Goal: Task Accomplishment & Management: Complete application form

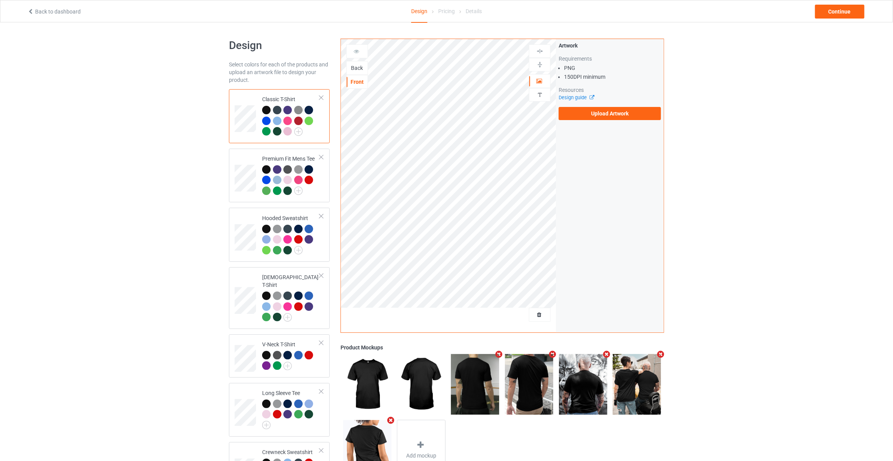
click at [356, 69] on div "Back" at bounding box center [357, 68] width 21 height 8
click at [602, 109] on label "Upload Artwork" at bounding box center [609, 113] width 102 height 13
click at [0, 0] on input "Upload Artwork" at bounding box center [0, 0] width 0 height 0
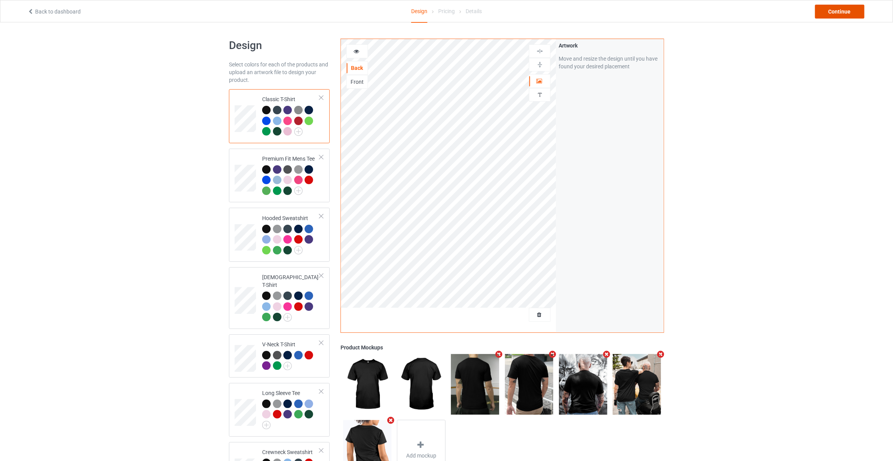
click at [837, 12] on div "Continue" at bounding box center [839, 12] width 49 height 14
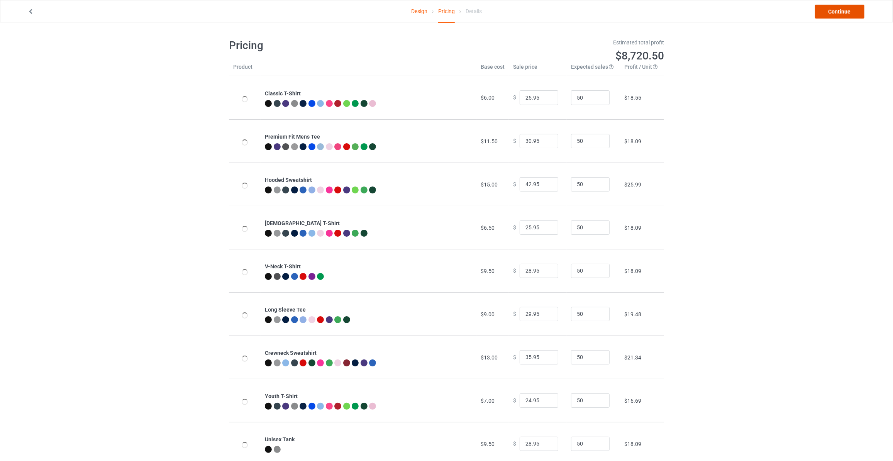
click at [837, 12] on link "Continue" at bounding box center [839, 12] width 49 height 14
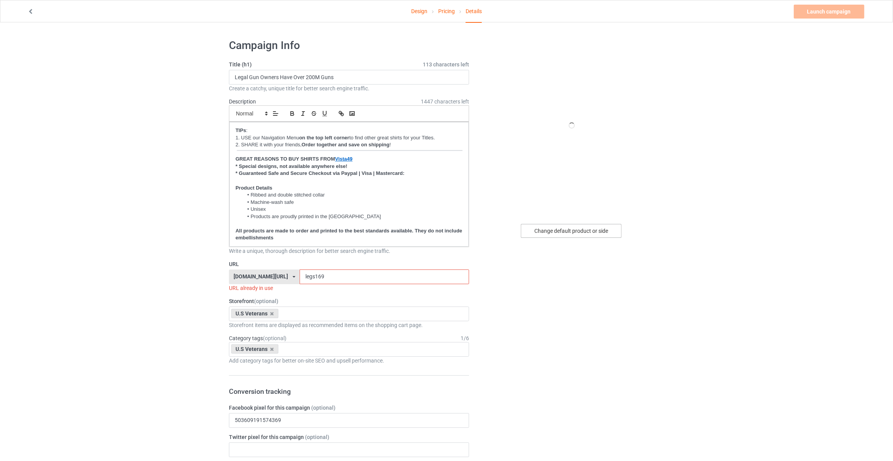
click at [562, 229] on div "Change default product or side" at bounding box center [571, 231] width 101 height 14
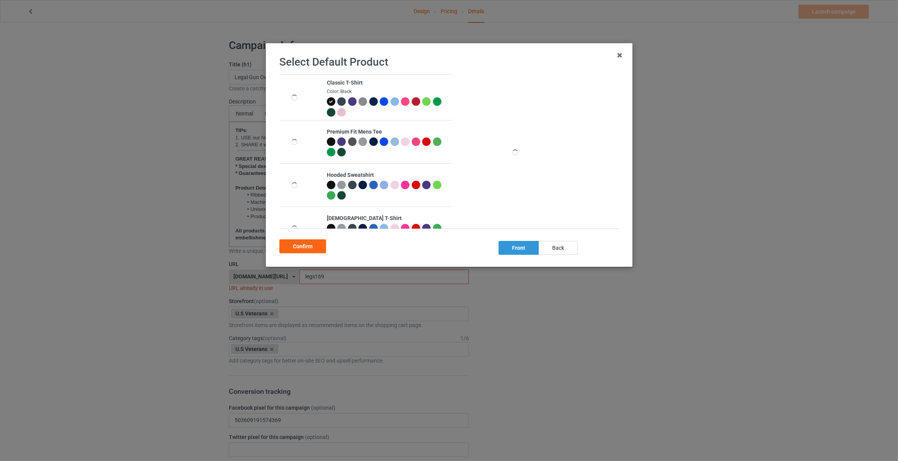
click at [550, 247] on div "back" at bounding box center [558, 248] width 39 height 14
click at [303, 245] on div "Confirm" at bounding box center [302, 246] width 47 height 14
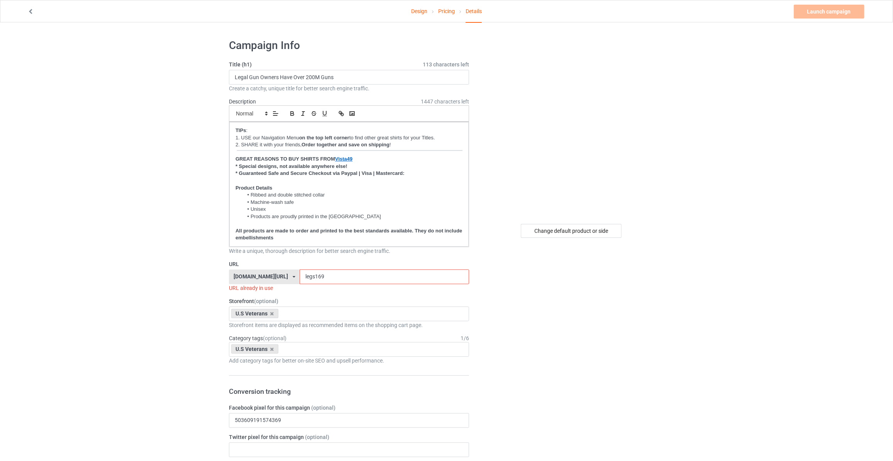
click at [363, 80] on input "Legal Gun Owners Have Over 200M Guns" at bounding box center [349, 77] width 240 height 15
type input "We The People Are The Rightful Masters"
drag, startPoint x: 317, startPoint y: 272, endPoint x: 195, endPoint y: 276, distance: 121.6
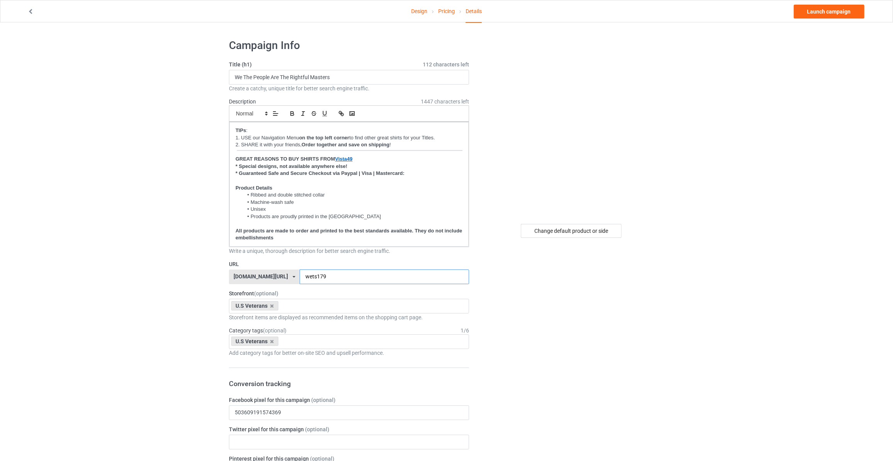
type input "wets179"
click at [817, 15] on link "Launch campaign" at bounding box center [828, 12] width 71 height 14
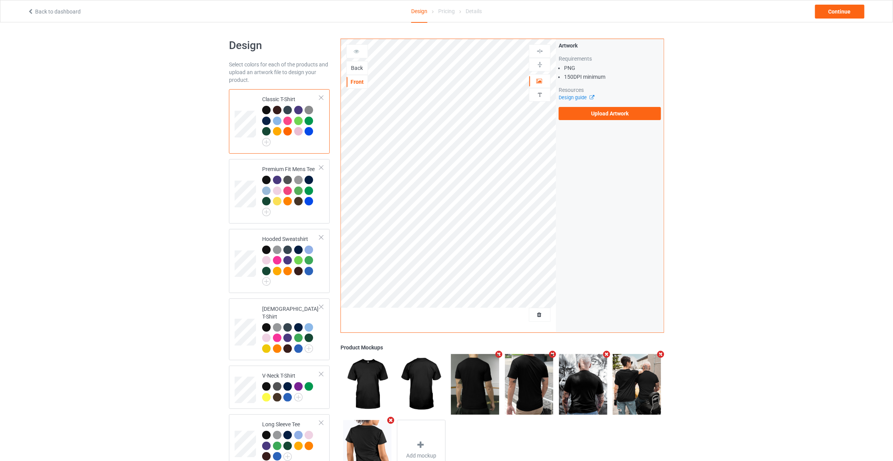
click at [355, 70] on div "Back" at bounding box center [357, 68] width 21 height 8
click at [588, 107] on label "Upload Artwork" at bounding box center [609, 113] width 102 height 13
click at [0, 0] on input "Upload Artwork" at bounding box center [0, 0] width 0 height 0
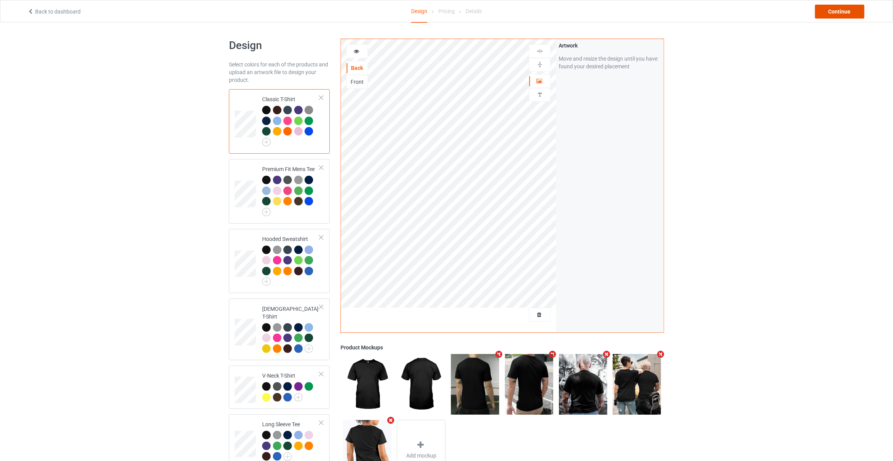
click at [851, 10] on div "Continue" at bounding box center [839, 12] width 49 height 14
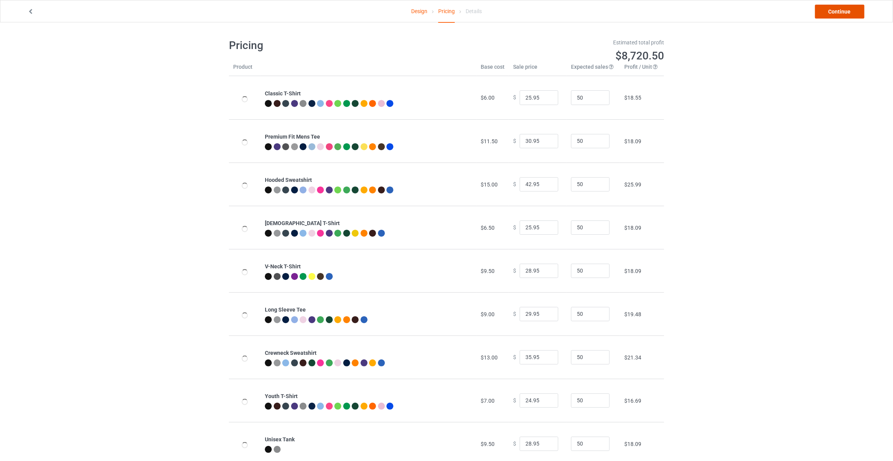
click at [851, 10] on link "Continue" at bounding box center [839, 12] width 49 height 14
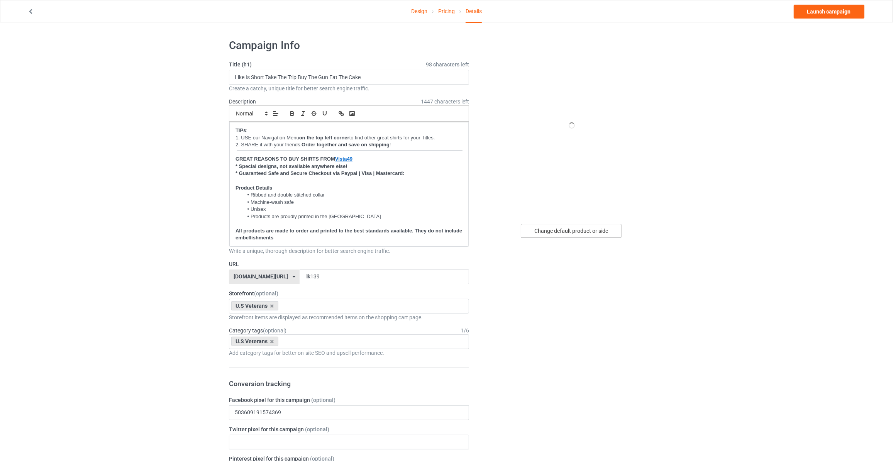
click at [571, 227] on div "Change default product or side" at bounding box center [571, 231] width 101 height 14
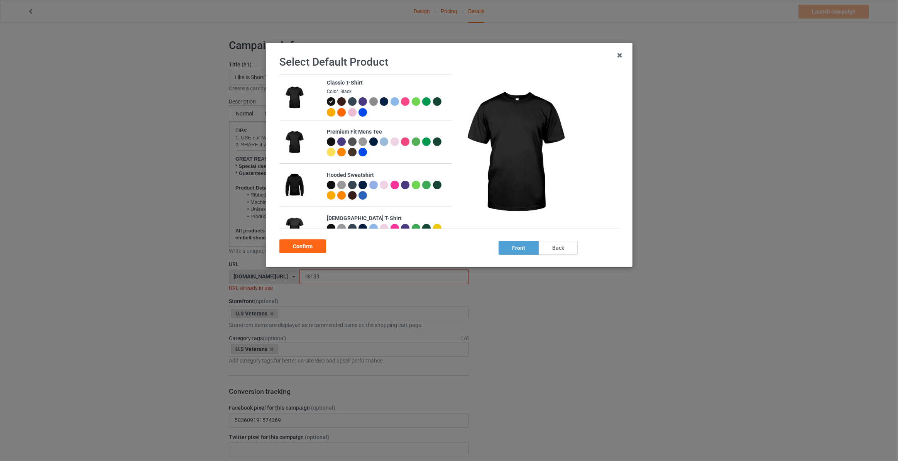
click at [563, 246] on div "back" at bounding box center [558, 248] width 39 height 14
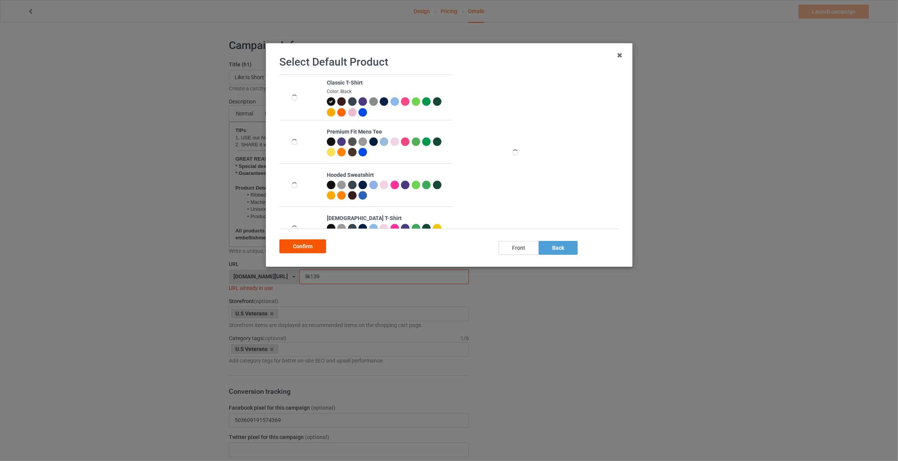
click at [314, 242] on div "Confirm" at bounding box center [302, 246] width 47 height 14
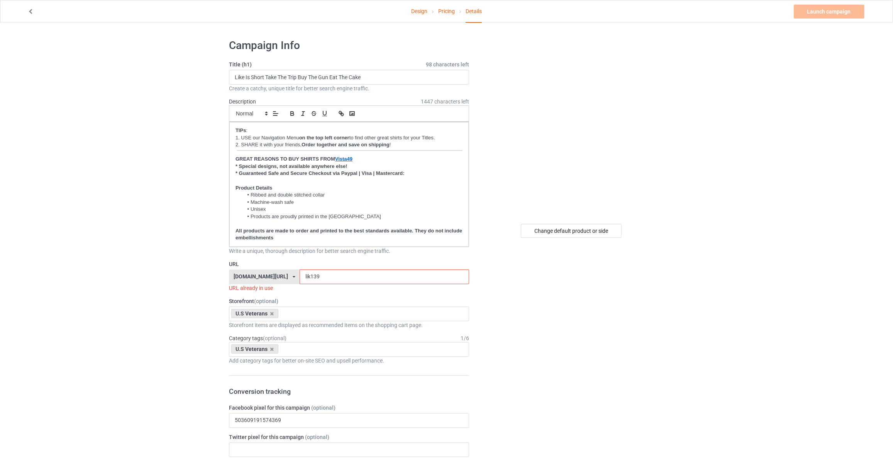
drag, startPoint x: 383, startPoint y: 75, endPoint x: -25, endPoint y: 59, distance: 408.2
click at [0, 59] on html "Design Pricing Details Launch campaign Invalid campaign URL Campaign Info Title…" at bounding box center [446, 230] width 893 height 461
type input "360 Fakie Ladder Stall Reverse 1080 Quad"
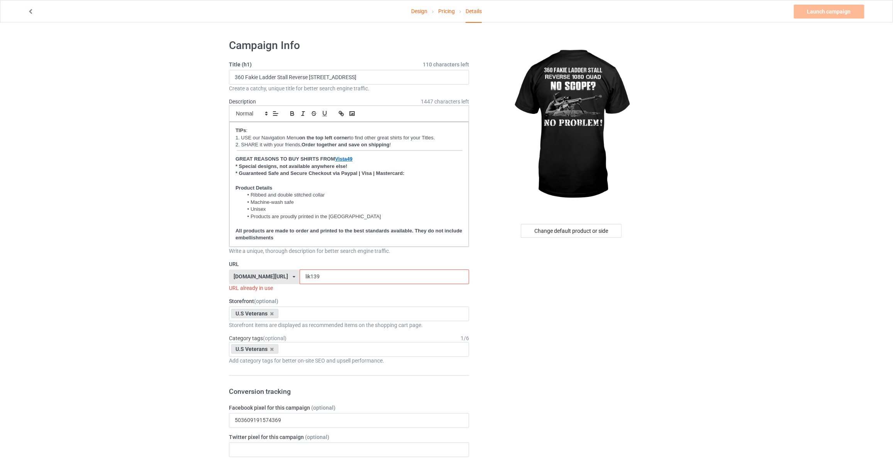
drag, startPoint x: 311, startPoint y: 275, endPoint x: 132, endPoint y: 272, distance: 179.9
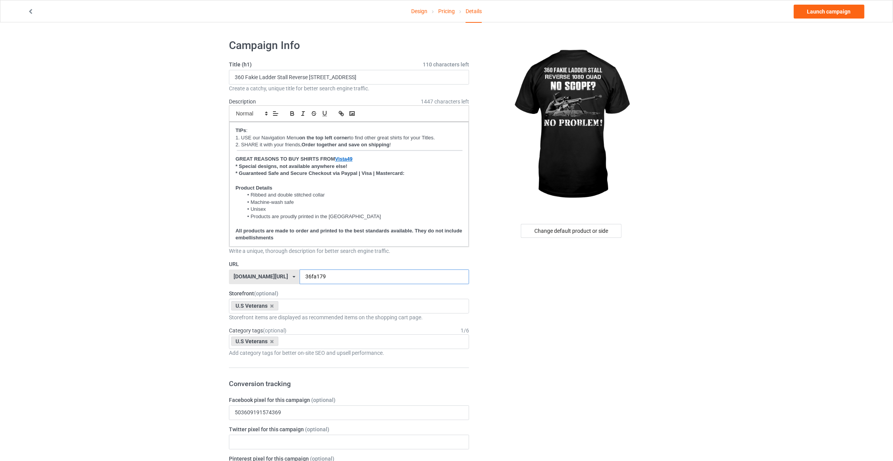
type input "36fa179"
click at [807, 8] on link "Launch campaign" at bounding box center [828, 12] width 71 height 14
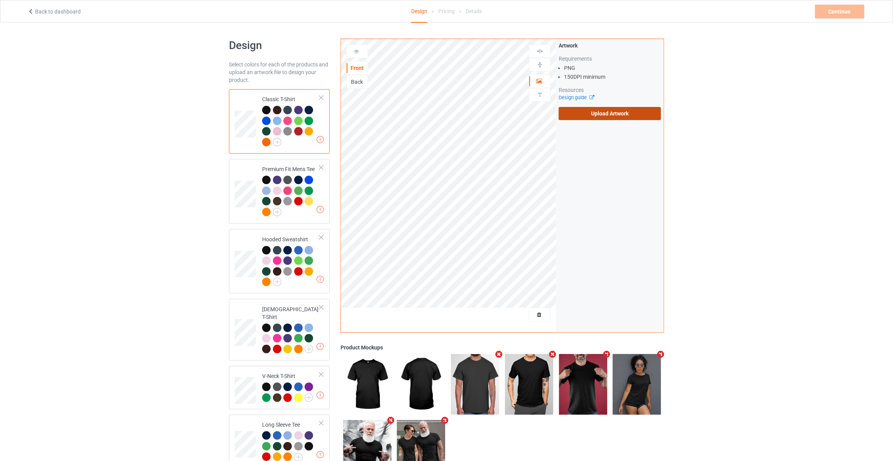
click at [617, 118] on label "Upload Artwork" at bounding box center [609, 113] width 102 height 13
click at [0, 0] on input "Upload Artwork" at bounding box center [0, 0] width 0 height 0
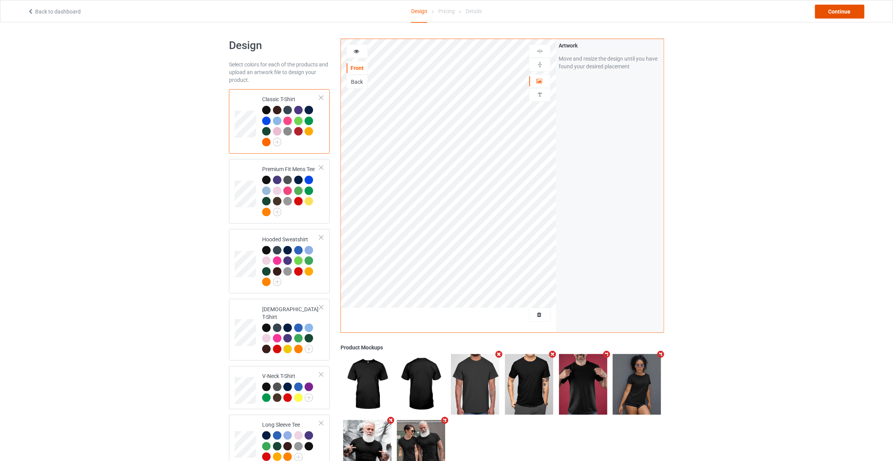
click at [820, 13] on div "Continue" at bounding box center [839, 12] width 49 height 14
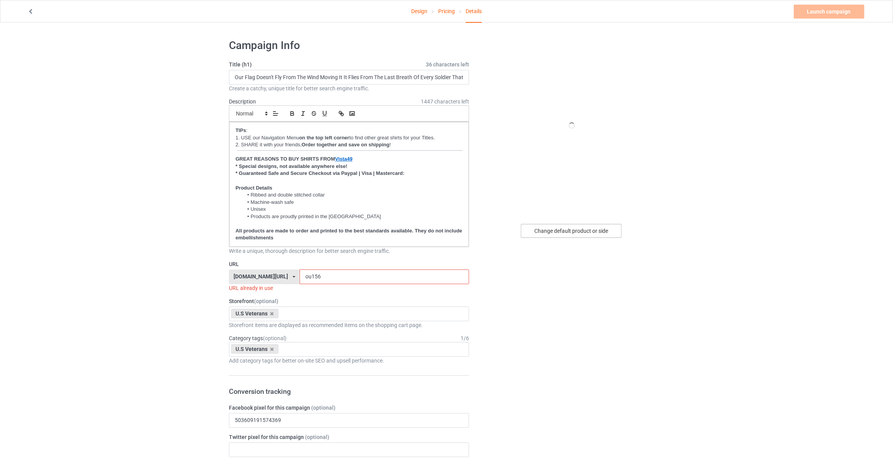
click at [593, 233] on div "Change default product or side" at bounding box center [571, 231] width 101 height 14
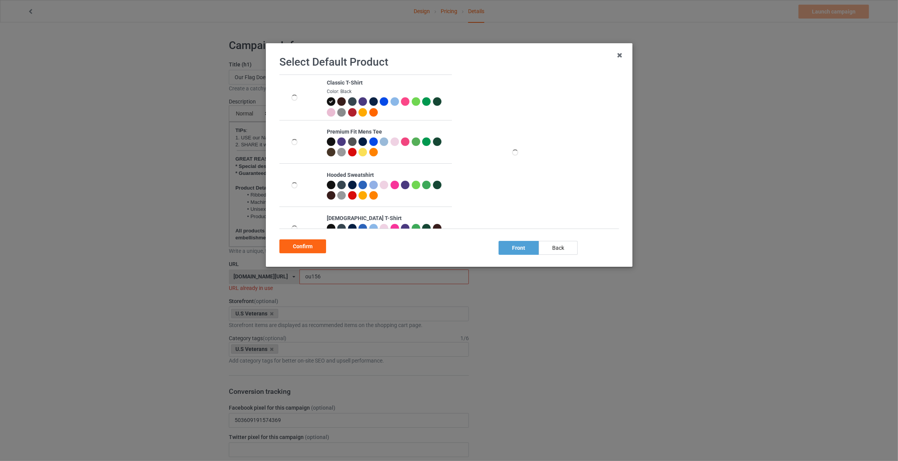
click at [562, 249] on div "back" at bounding box center [558, 248] width 39 height 14
click at [304, 245] on div "Confirm" at bounding box center [302, 246] width 47 height 14
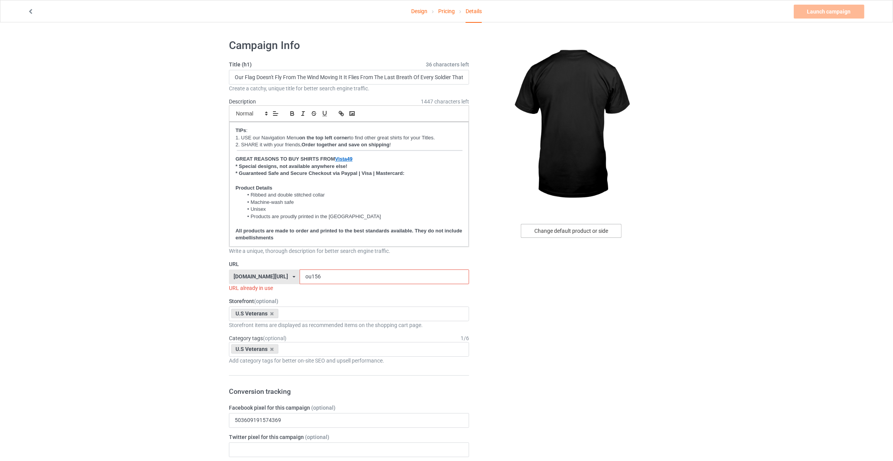
click at [599, 235] on div "Change default product or side" at bounding box center [571, 231] width 101 height 14
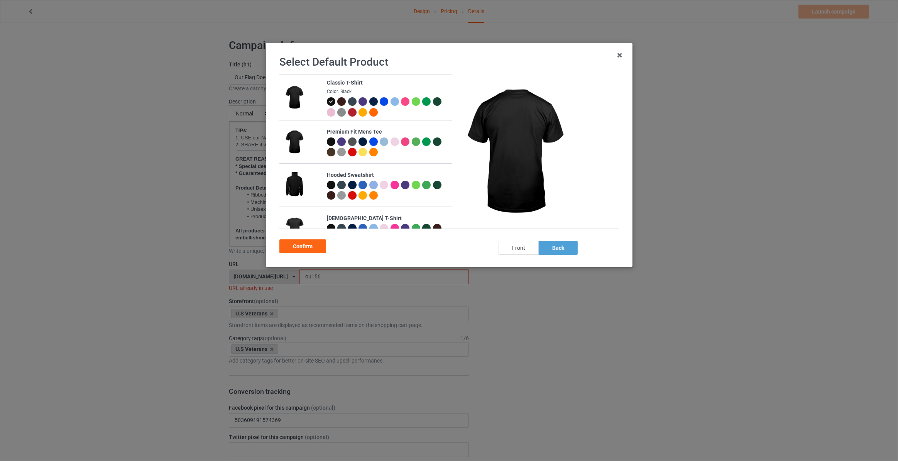
click at [514, 242] on div "front" at bounding box center [519, 248] width 40 height 14
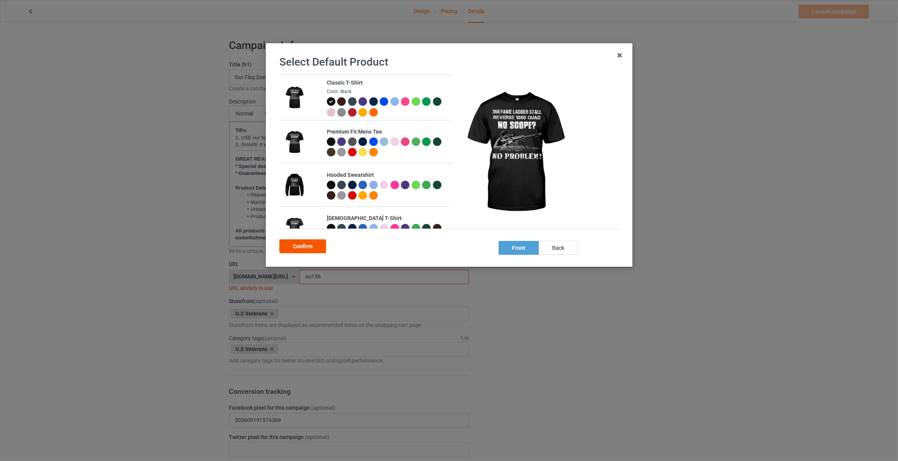
click at [299, 247] on div "Confirm" at bounding box center [302, 246] width 47 height 14
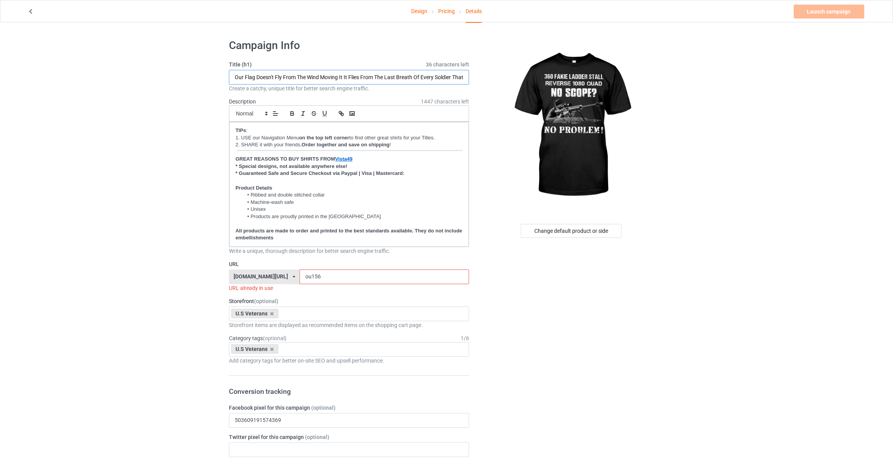
click at [293, 81] on input "Our Flag Doesn't Fly From The Wind Moving It It Flies From The Last Breath Of E…" at bounding box center [349, 77] width 240 height 15
type input "Our Flag Doesn't Fly Froam The Wind Moving It It Flies From The Last Breath Of …"
paste input "text"
paste input "360 Fakie Ladder Stall Reverse 1080 Quad"
type input "360 Fakie Ladder Stall Reverse 1080 Quad"
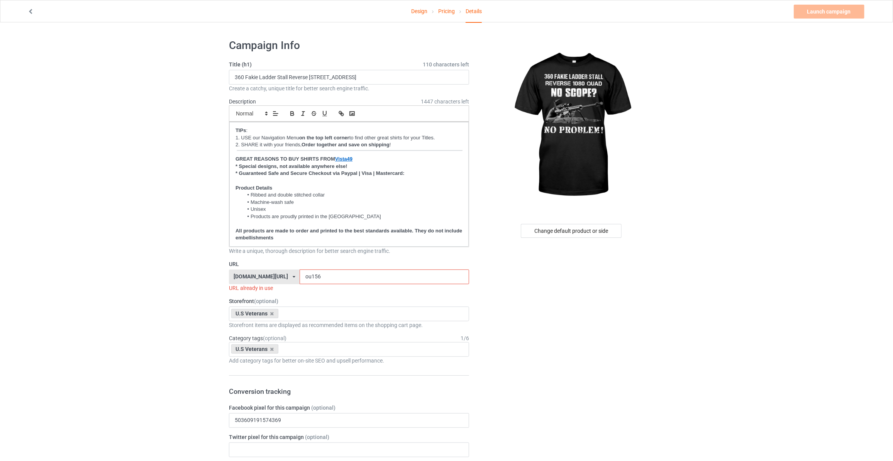
drag, startPoint x: 306, startPoint y: 276, endPoint x: 45, endPoint y: 239, distance: 263.5
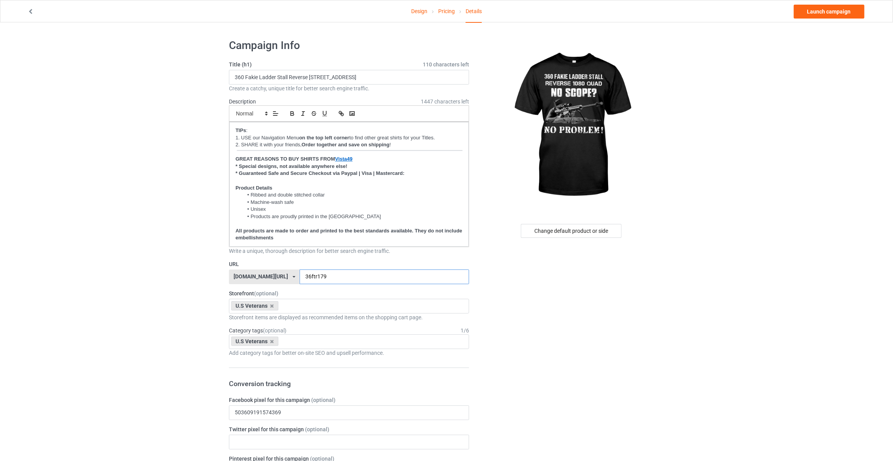
type input "36ftr179"
click at [820, 10] on link "Launch campaign" at bounding box center [828, 12] width 71 height 14
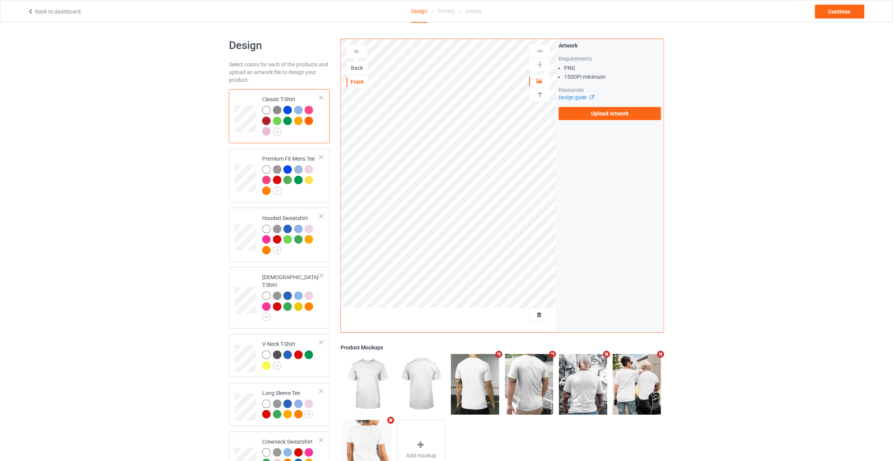
click at [357, 65] on div "Back" at bounding box center [357, 68] width 21 height 8
click at [596, 108] on label "Upload Artwork" at bounding box center [609, 113] width 102 height 13
click at [0, 0] on input "Upload Artwork" at bounding box center [0, 0] width 0 height 0
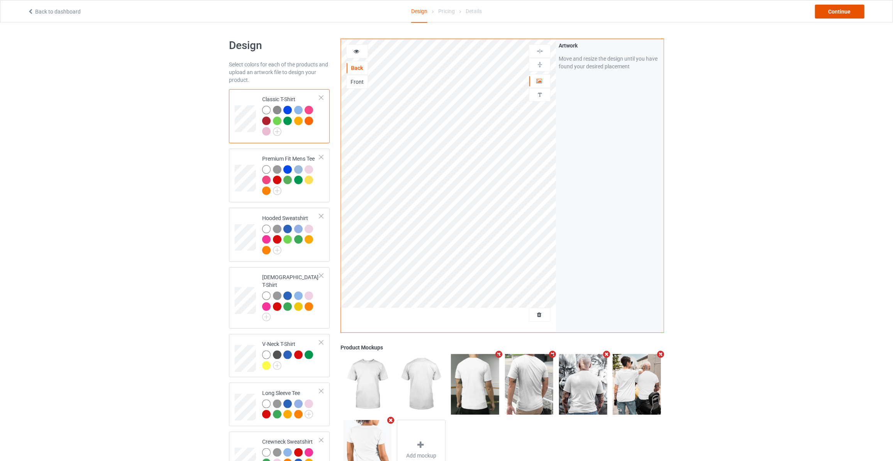
click at [843, 14] on div "Continue" at bounding box center [839, 12] width 49 height 14
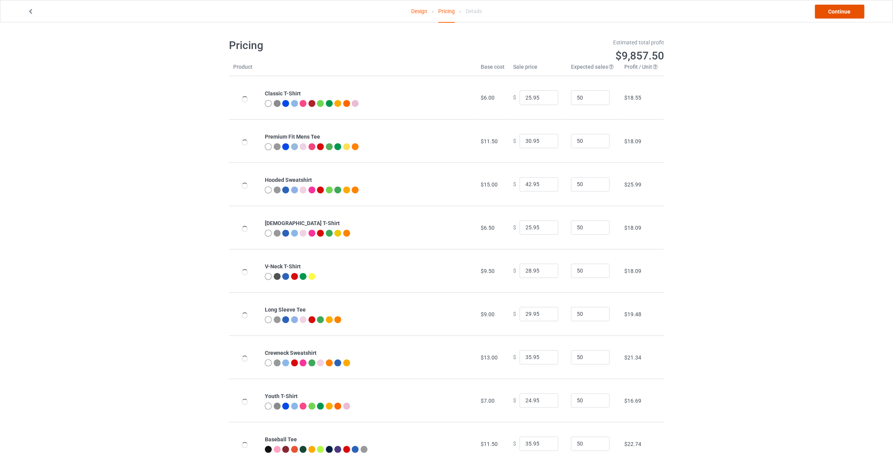
click at [843, 14] on link "Continue" at bounding box center [839, 12] width 49 height 14
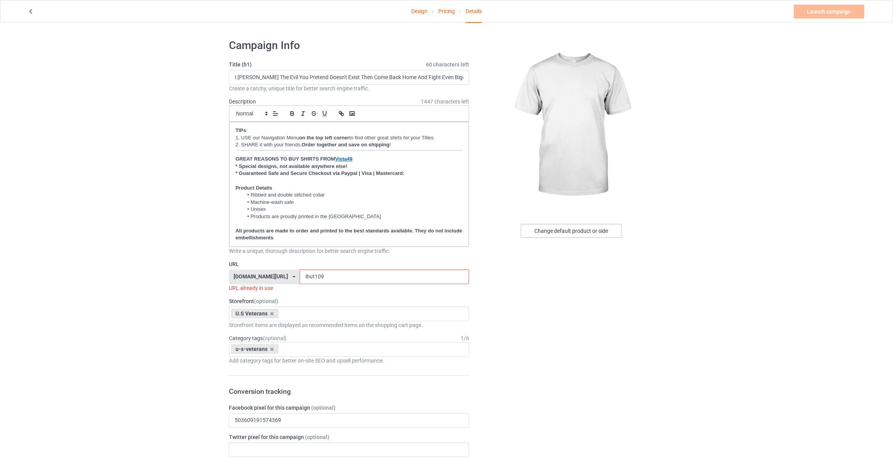
click at [577, 232] on div "Change default product or side" at bounding box center [571, 231] width 101 height 14
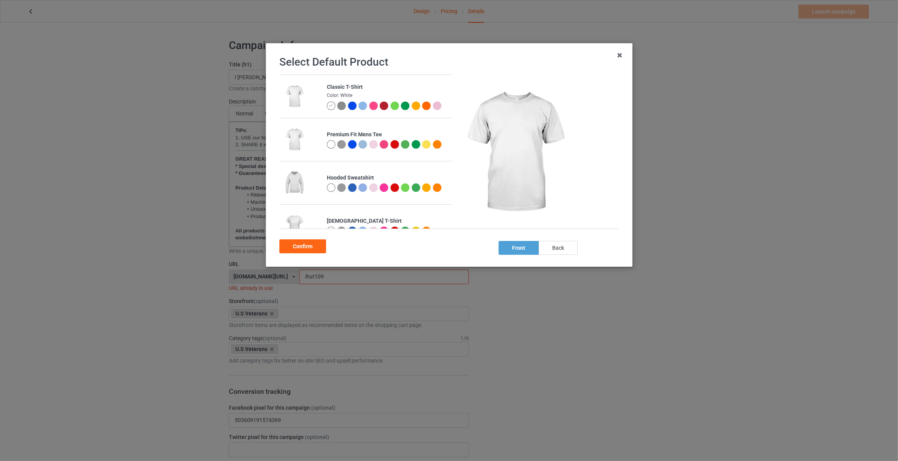
click at [553, 249] on div "back" at bounding box center [558, 248] width 39 height 14
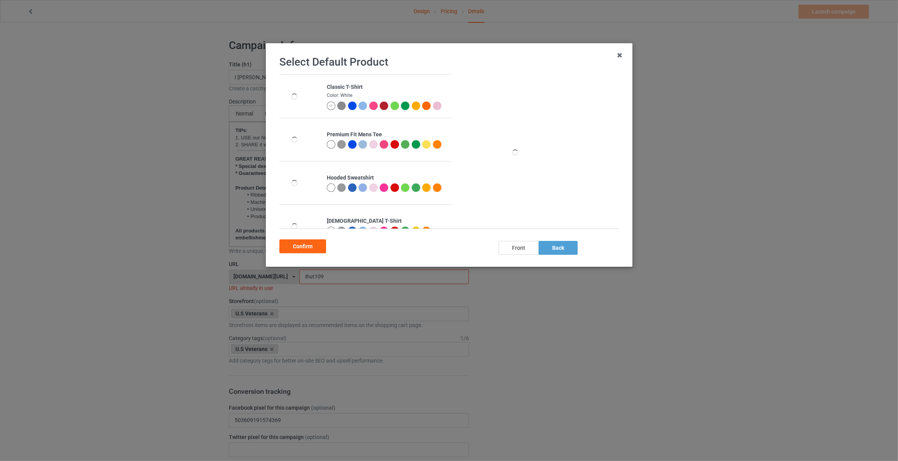
click at [313, 249] on div "Confirm" at bounding box center [302, 246] width 47 height 14
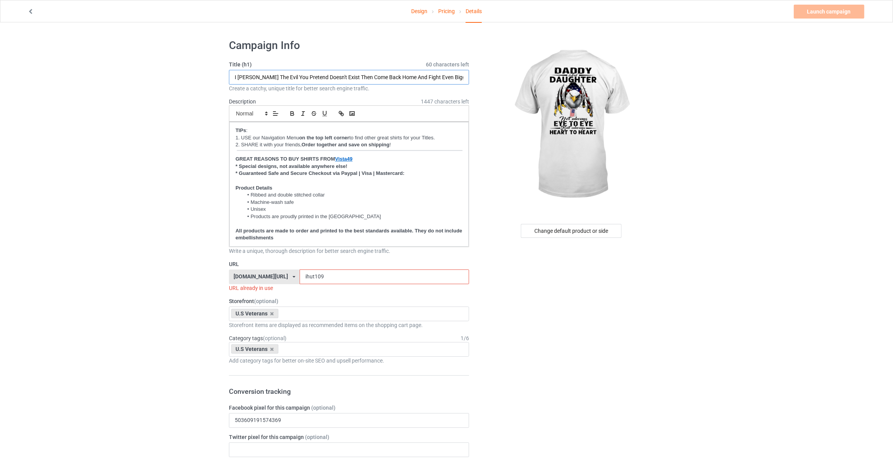
click at [396, 78] on input "I Hunt The Evil You Pretend Doesn't Exist Then Come Back Home And Fight Even Bi…" at bounding box center [349, 77] width 240 height 15
paste input "Daddy And Daughter Not Always Eye To Eye But Always Heart To Heart"
type input "Daddy And Daughter Not Always Eye To Eye But Always Heart To Heart"
drag, startPoint x: 318, startPoint y: 277, endPoint x: 106, endPoint y: 264, distance: 211.9
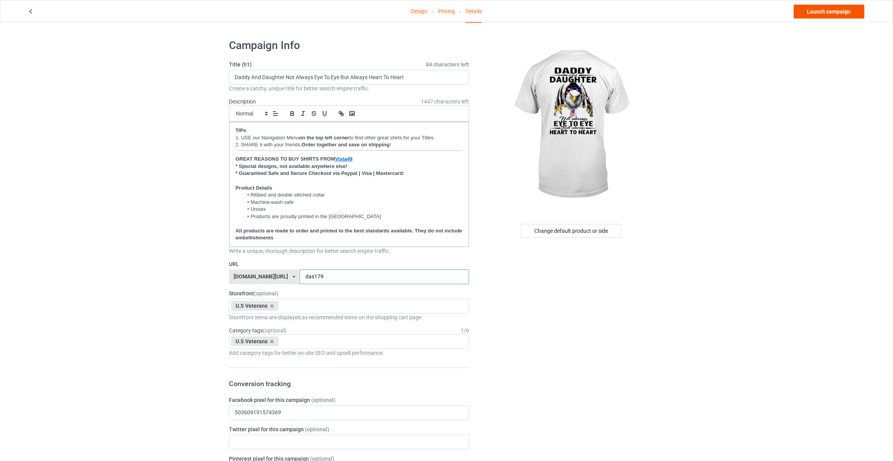
type input "das179"
click at [824, 12] on link "Launch campaign" at bounding box center [828, 12] width 71 height 14
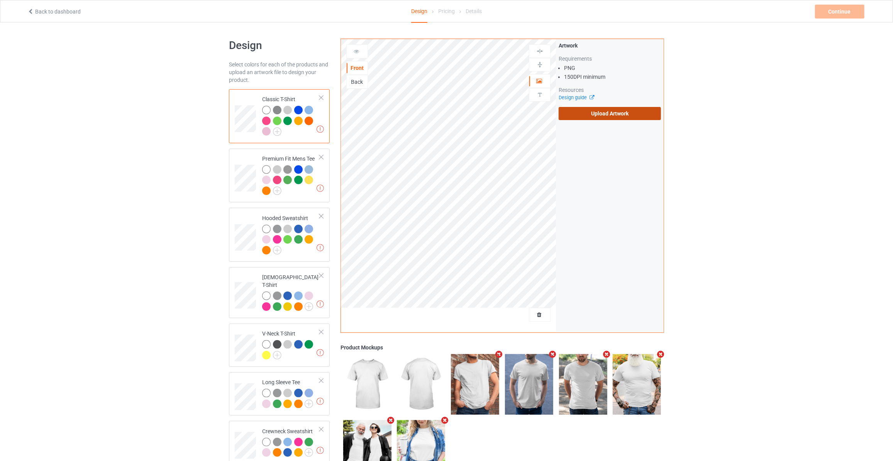
click at [603, 113] on label "Upload Artwork" at bounding box center [609, 113] width 102 height 13
click at [0, 0] on input "Upload Artwork" at bounding box center [0, 0] width 0 height 0
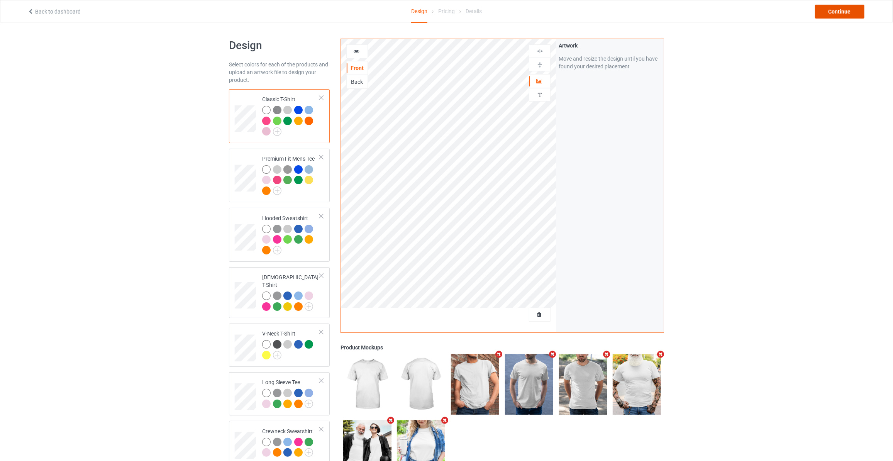
click at [849, 7] on div "Continue" at bounding box center [839, 12] width 49 height 14
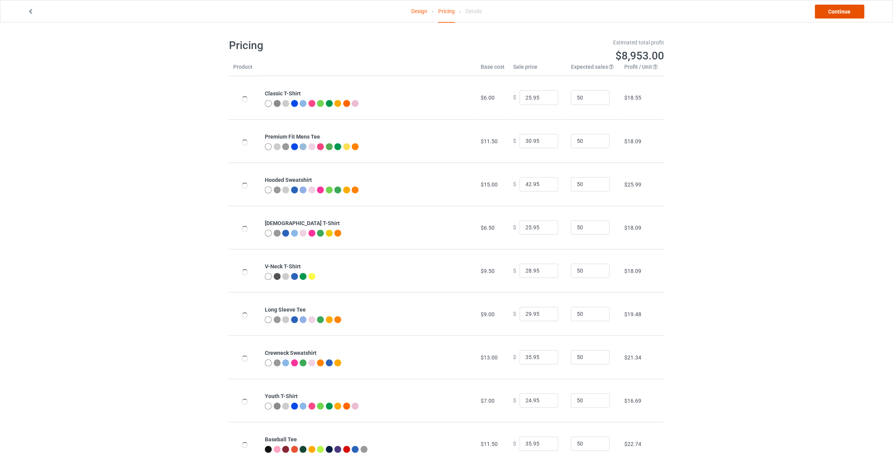
click at [849, 7] on link "Continue" at bounding box center [839, 12] width 49 height 14
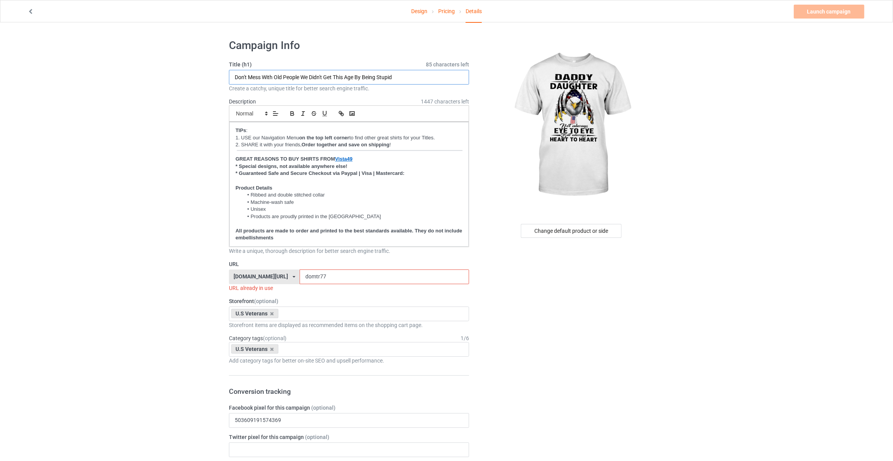
click at [303, 75] on input "Don't Mess With Old People We Didn't Get This Age By Being Stupid" at bounding box center [349, 77] width 240 height 15
type input "Daddy And Daughter Not Always Eye To Eye But Always Heart To Heart"
click at [420, 77] on input "Daddy And Daughter Not Always Eye To Eye But Always Heart To Heart" at bounding box center [349, 77] width 240 height 15
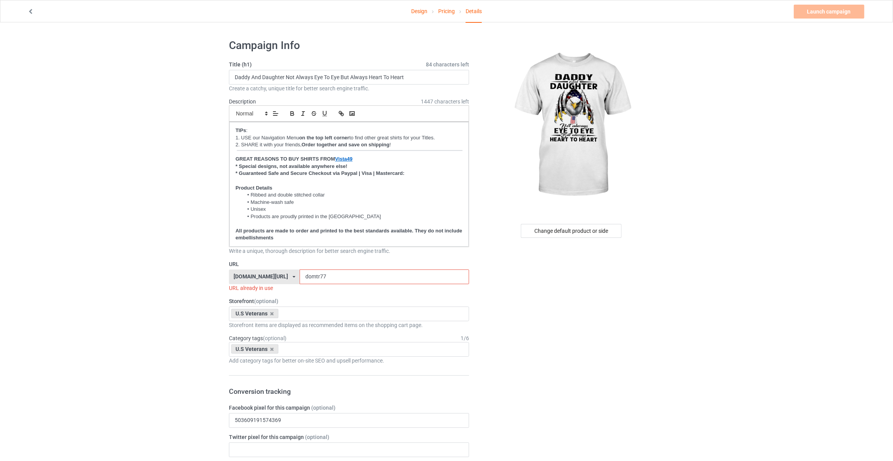
drag, startPoint x: 320, startPoint y: 275, endPoint x: 183, endPoint y: 273, distance: 137.0
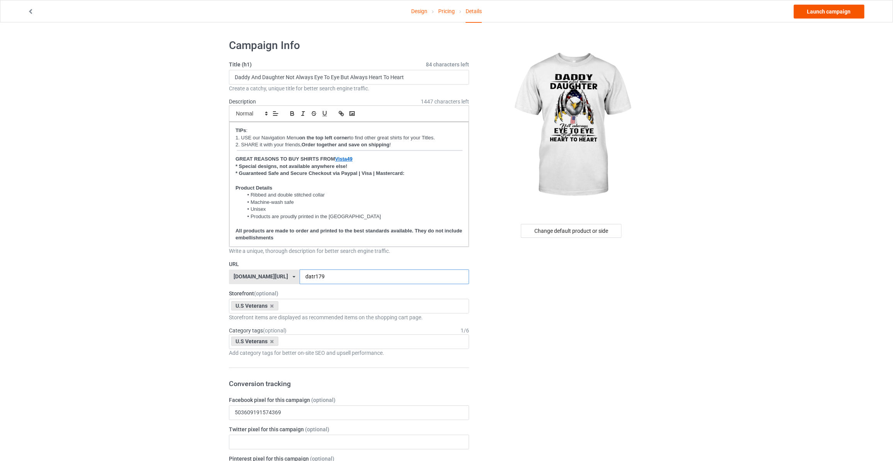
type input "datr179"
click at [824, 15] on link "Launch campaign" at bounding box center [828, 12] width 71 height 14
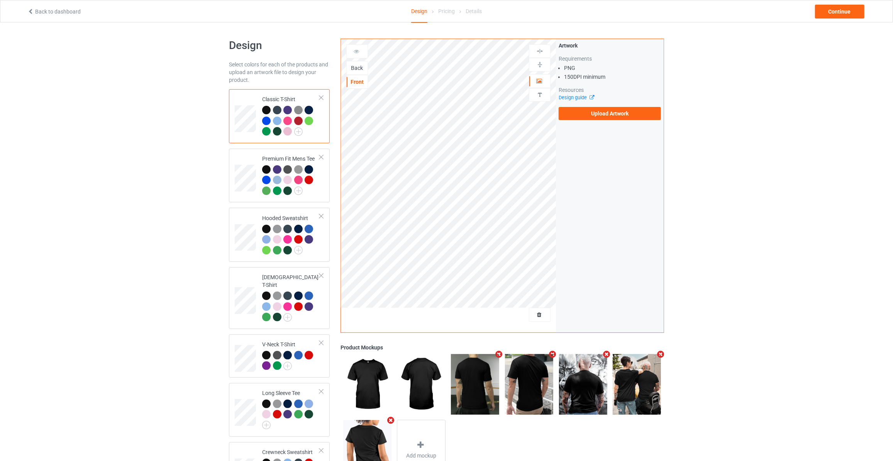
click at [355, 64] on div "Back" at bounding box center [357, 68] width 21 height 8
click at [604, 120] on div "Artwork Requirements PNG 150 DPI minimum Resources Design guide Upload Artwork" at bounding box center [610, 81] width 108 height 84
click at [611, 116] on label "Upload Artwork" at bounding box center [609, 113] width 102 height 13
click at [0, 0] on input "Upload Artwork" at bounding box center [0, 0] width 0 height 0
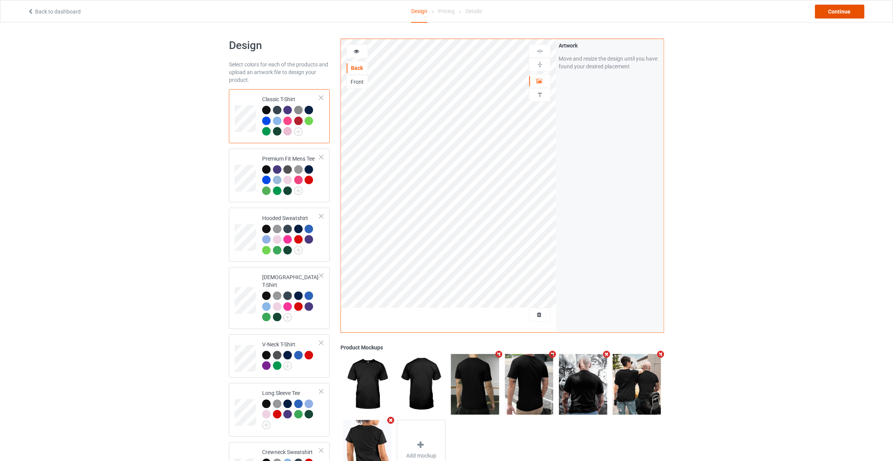
click at [840, 10] on div "Continue" at bounding box center [839, 12] width 49 height 14
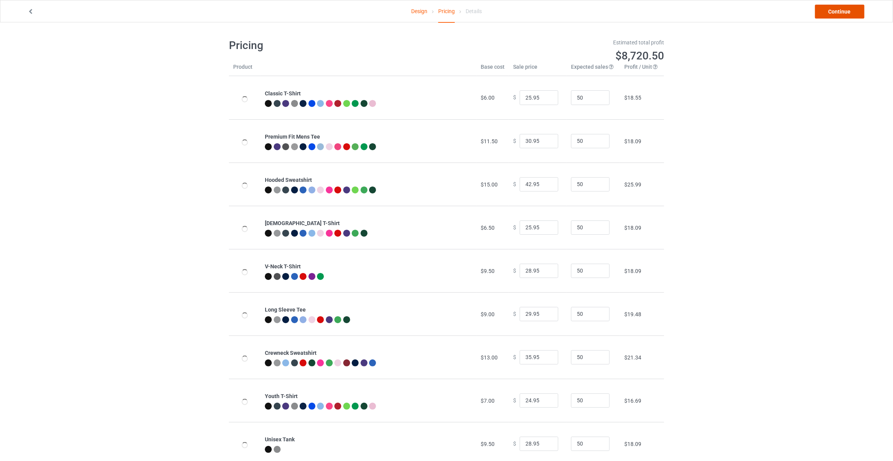
click at [840, 10] on link "Continue" at bounding box center [839, 12] width 49 height 14
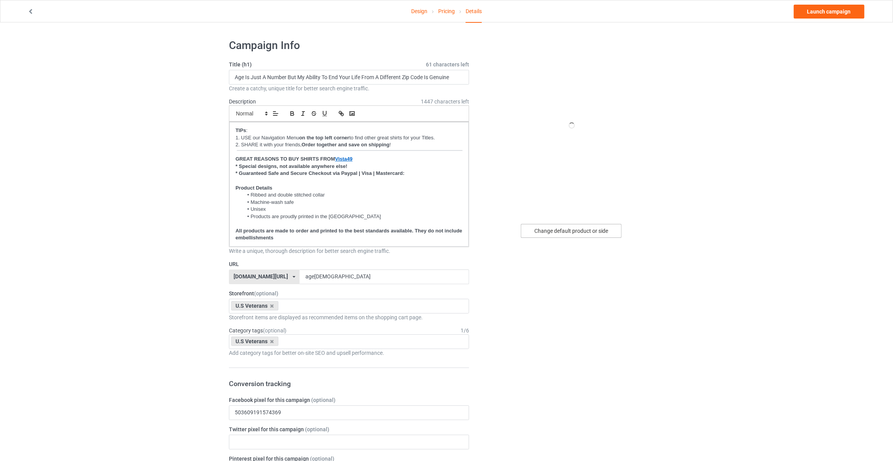
click at [579, 228] on div "Change default product or side" at bounding box center [571, 231] width 101 height 14
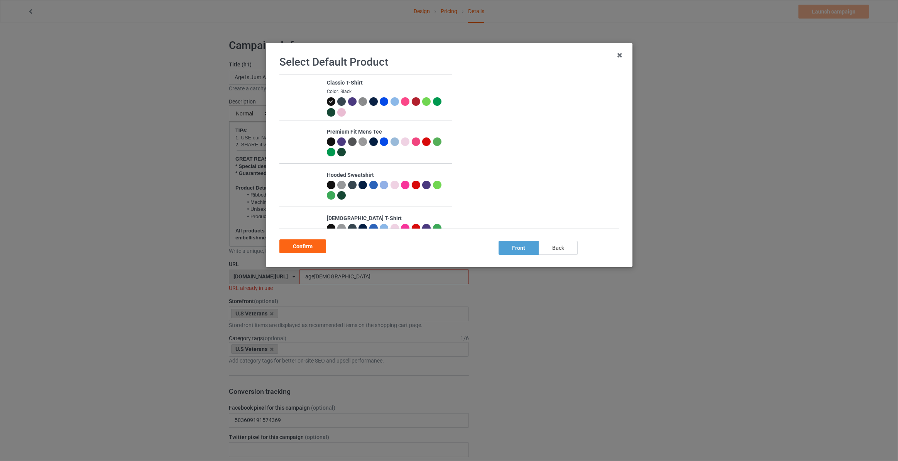
click at [546, 247] on div "back" at bounding box center [558, 248] width 39 height 14
click at [302, 249] on div "Confirm" at bounding box center [302, 246] width 47 height 14
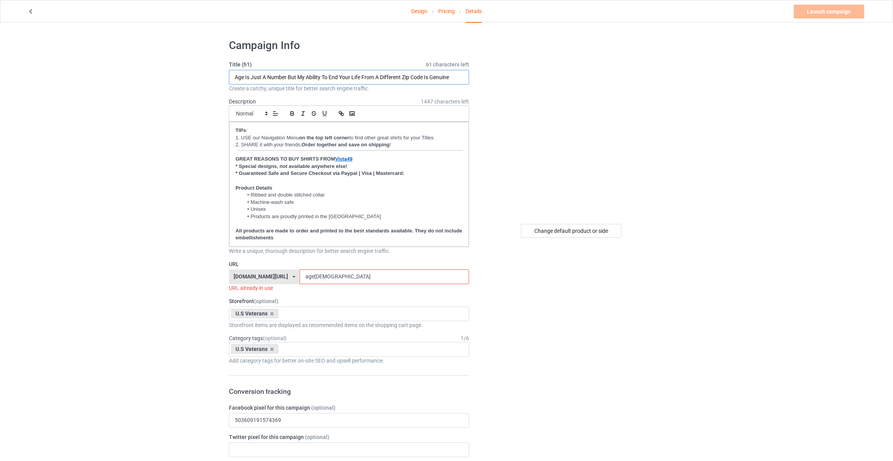
click at [279, 74] on input "Age Is Just A Number But My Ability To End Your Life From A Different Zip Code …" at bounding box center [349, 77] width 240 height 15
paste input "Just Because You're Offended Doesn't Mean You're Right"
type input "Just Because You're Offended Doesn't Mean You're Right"
drag, startPoint x: 169, startPoint y: 158, endPoint x: 193, endPoint y: 202, distance: 50.1
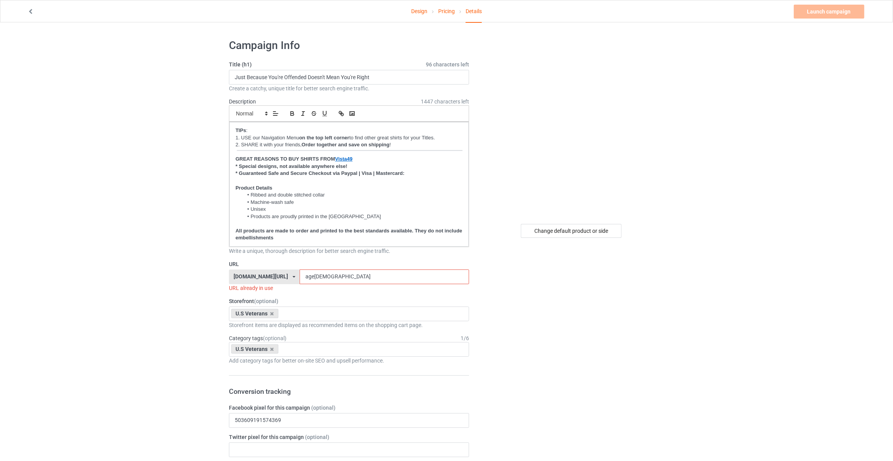
drag, startPoint x: 327, startPoint y: 279, endPoint x: 113, endPoint y: 257, distance: 214.6
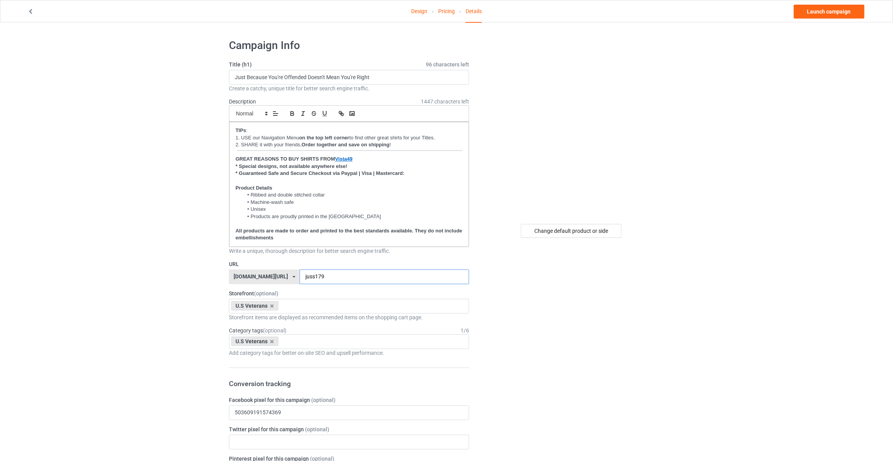
type input "juss179"
drag, startPoint x: 838, startPoint y: 108, endPoint x: 827, endPoint y: 42, distance: 66.5
click at [827, 12] on link "Launch campaign" at bounding box center [828, 12] width 71 height 14
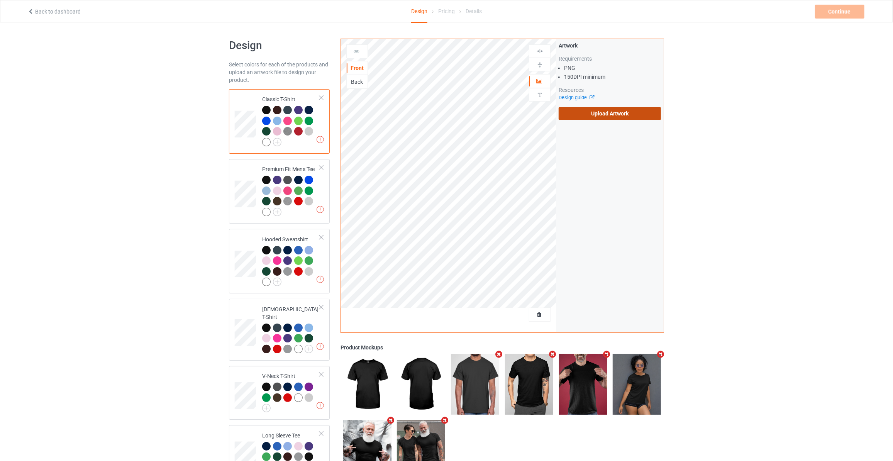
click at [602, 114] on label "Upload Artwork" at bounding box center [609, 113] width 102 height 13
click at [0, 0] on input "Upload Artwork" at bounding box center [0, 0] width 0 height 0
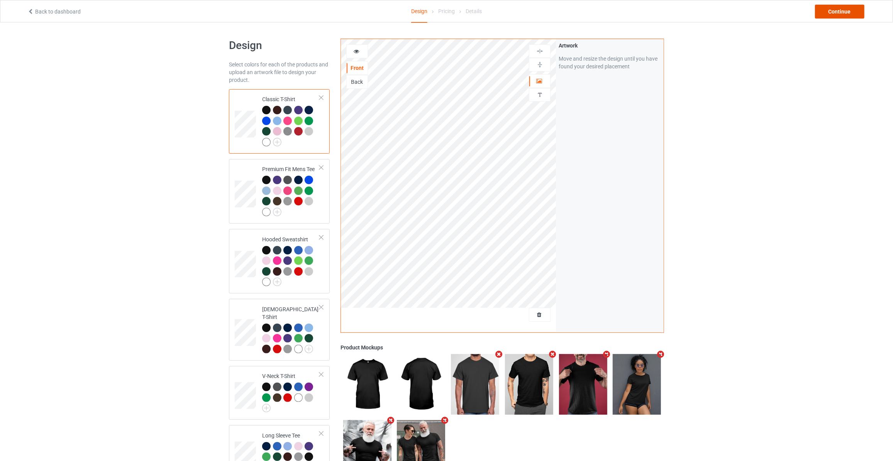
click at [831, 12] on div "Continue" at bounding box center [839, 12] width 49 height 14
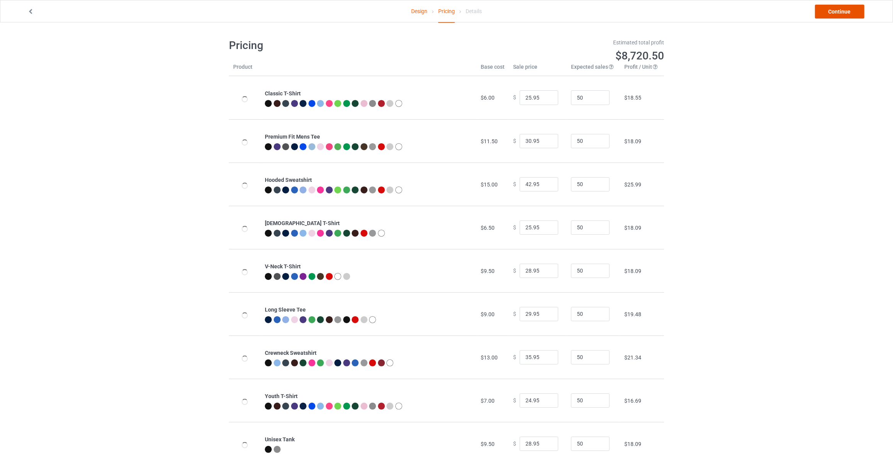
click at [831, 12] on link "Continue" at bounding box center [839, 12] width 49 height 14
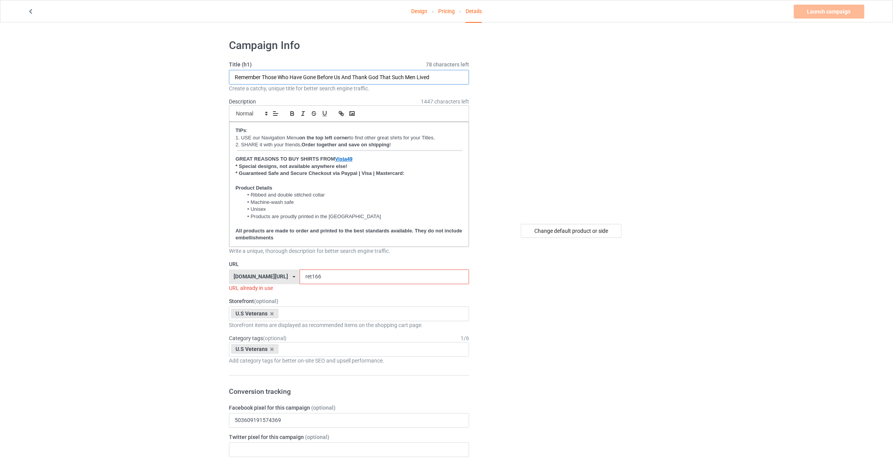
click at [367, 76] on input "Remember Those Who Have Gone Before Us And Thank God That Such Men Lived" at bounding box center [349, 77] width 240 height 15
click at [293, 309] on div "U.S Veterans Horses Books MAGA Dogs Family God Mechanic Firefighter Veteran's D…" at bounding box center [349, 313] width 240 height 15
type input "maga"
click at [271, 324] on div "MAGA" at bounding box center [348, 328] width 239 height 14
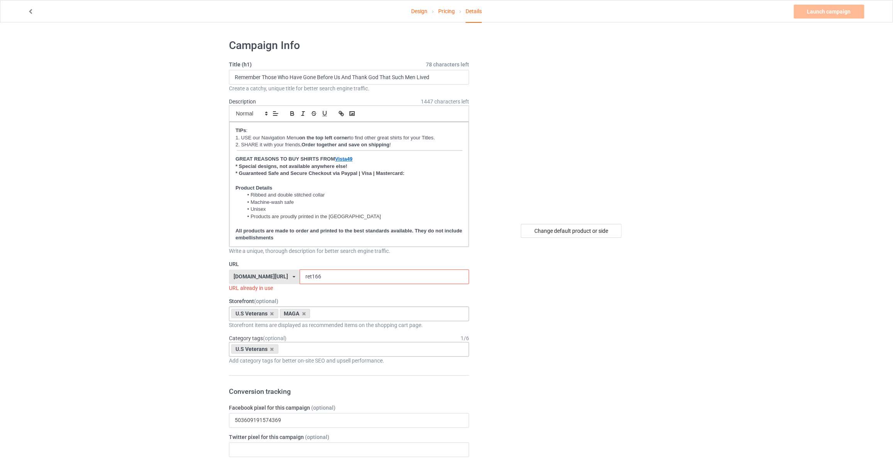
click at [296, 347] on div "U.S Veterans Age > [DEMOGRAPHIC_DATA] > 1 Age > [DEMOGRAPHIC_DATA] Months > 1 M…" at bounding box center [349, 349] width 240 height 15
type input "maga"
click at [266, 362] on div "MAGA" at bounding box center [348, 363] width 239 height 14
click at [377, 76] on input "Remember Those Who Have Gone Before Us And Thank God That Such Men Lived" at bounding box center [349, 77] width 240 height 15
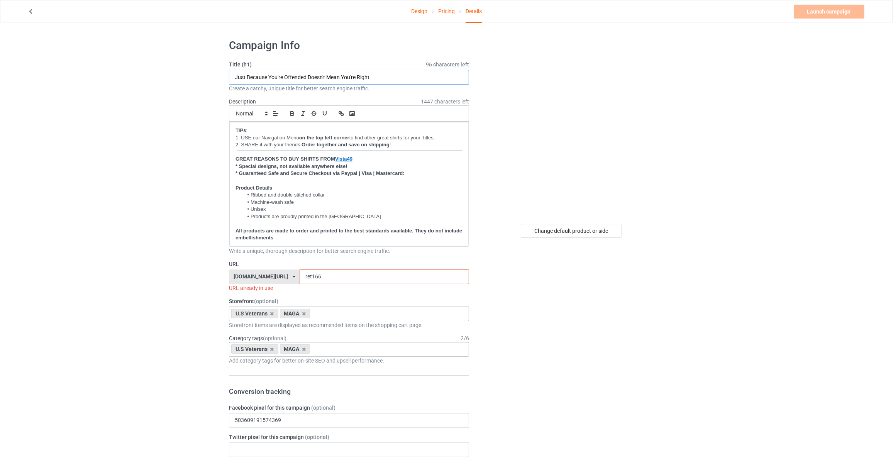
type input "Just Because You're Offended Doesn't Mean You're Right"
drag, startPoint x: 312, startPoint y: 277, endPoint x: 130, endPoint y: 267, distance: 182.8
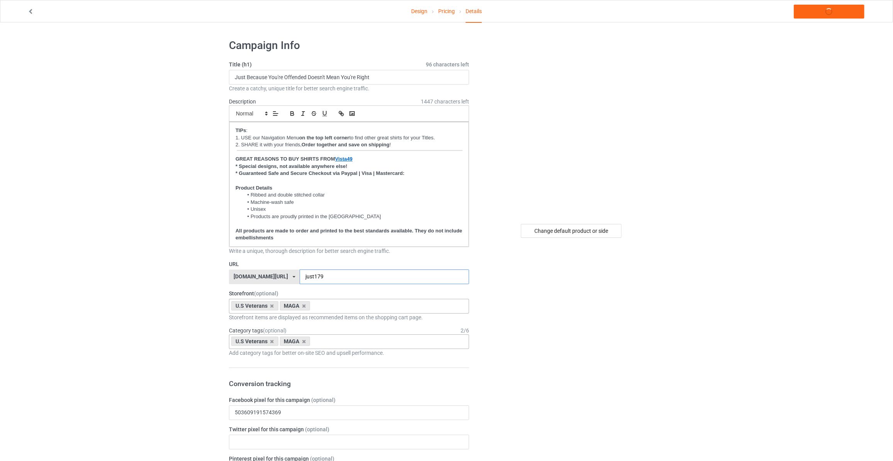
type input "just179"
click at [830, 10] on link "Launch campaign" at bounding box center [828, 12] width 71 height 14
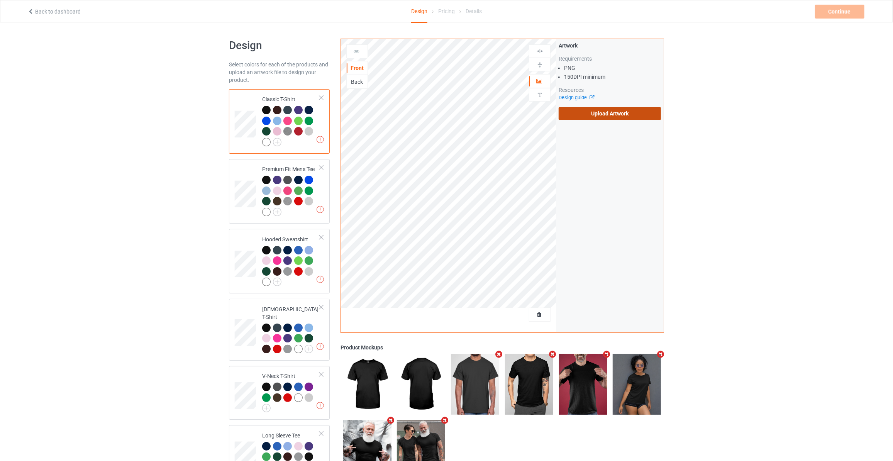
click at [568, 110] on label "Upload Artwork" at bounding box center [609, 113] width 102 height 13
click at [0, 0] on input "Upload Artwork" at bounding box center [0, 0] width 0 height 0
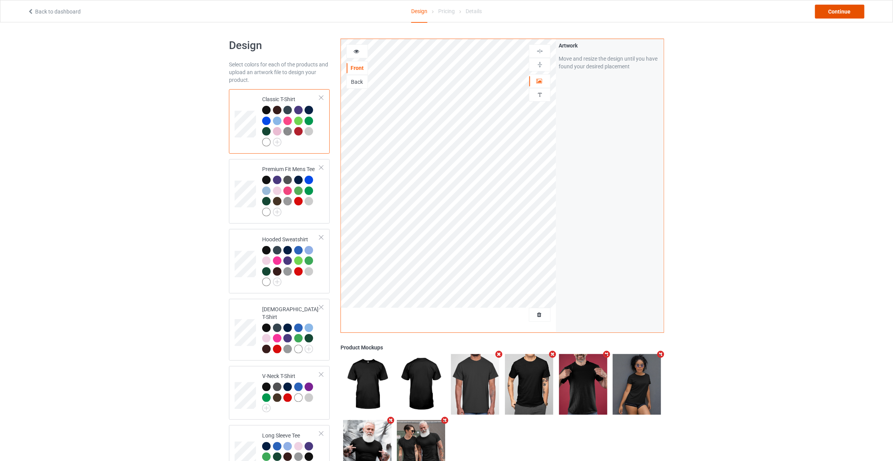
click at [844, 12] on div "Continue" at bounding box center [839, 12] width 49 height 14
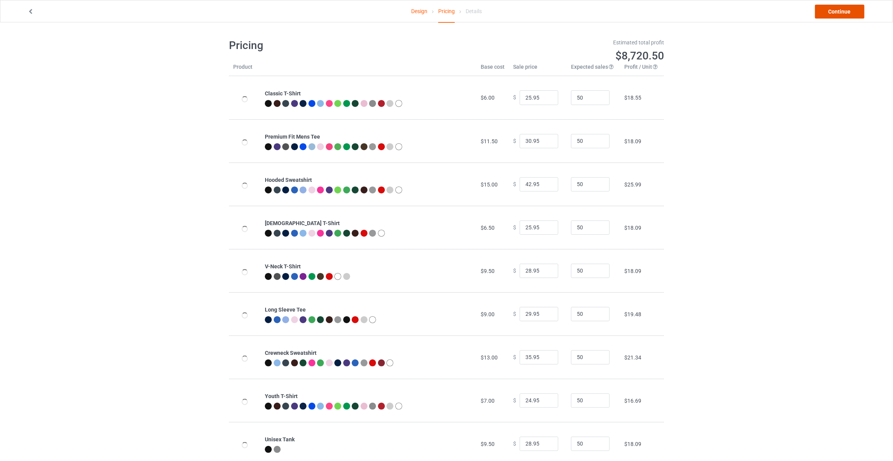
click at [844, 12] on link "Continue" at bounding box center [839, 12] width 49 height 14
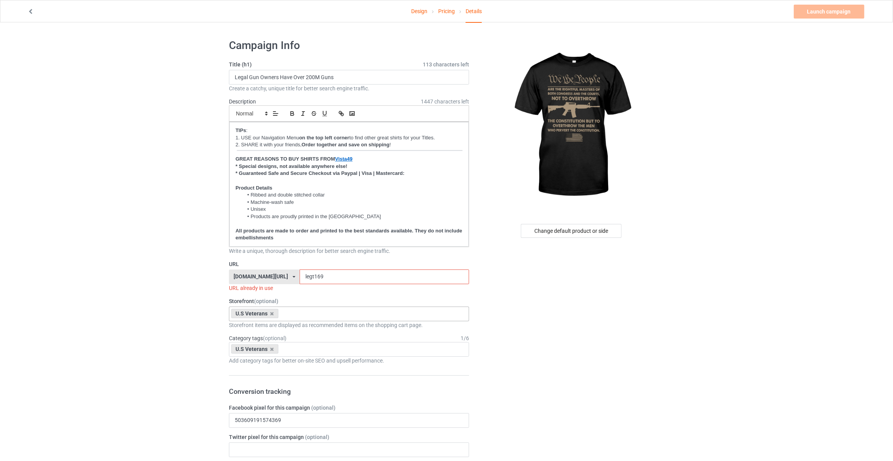
click at [289, 318] on div "U.S Veterans Horses Books MAGA Dogs Family God Mechanic Firefighter Veteran's D…" at bounding box center [349, 313] width 240 height 15
type input "maga"
click at [274, 324] on div "MAGA" at bounding box center [348, 328] width 239 height 14
click at [302, 350] on div "U.S Veterans Age > [DEMOGRAPHIC_DATA] > 1 Age > [DEMOGRAPHIC_DATA] Months > 1 M…" at bounding box center [349, 349] width 240 height 15
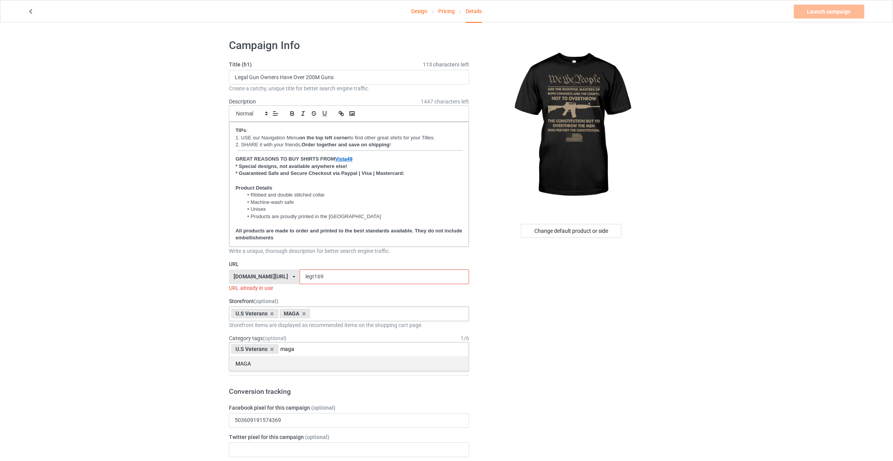
type input "maga"
click at [257, 359] on div "MAGA" at bounding box center [348, 363] width 239 height 14
click at [310, 85] on div "Create a catchy, unique title for better search engine traffic." at bounding box center [349, 89] width 240 height 8
paste input "We The People Are The Rightful Masters"
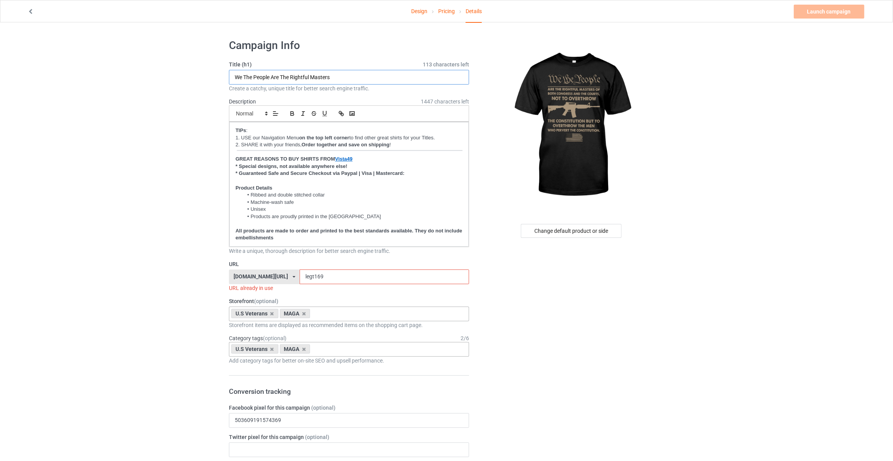
type input "We The People Are The Rightful Masters"
drag, startPoint x: 322, startPoint y: 276, endPoint x: 138, endPoint y: 272, distance: 184.5
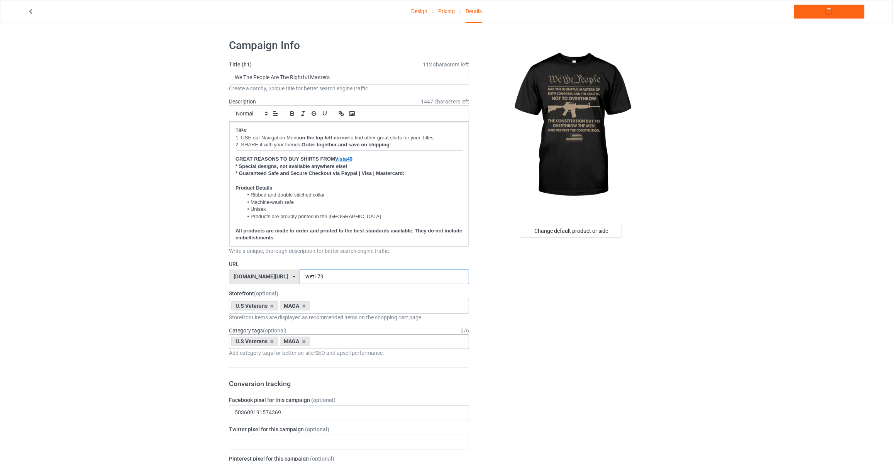
type input "wet179"
click at [814, 13] on link "Launch campaign" at bounding box center [828, 12] width 71 height 14
